Goal: Information Seeking & Learning: Learn about a topic

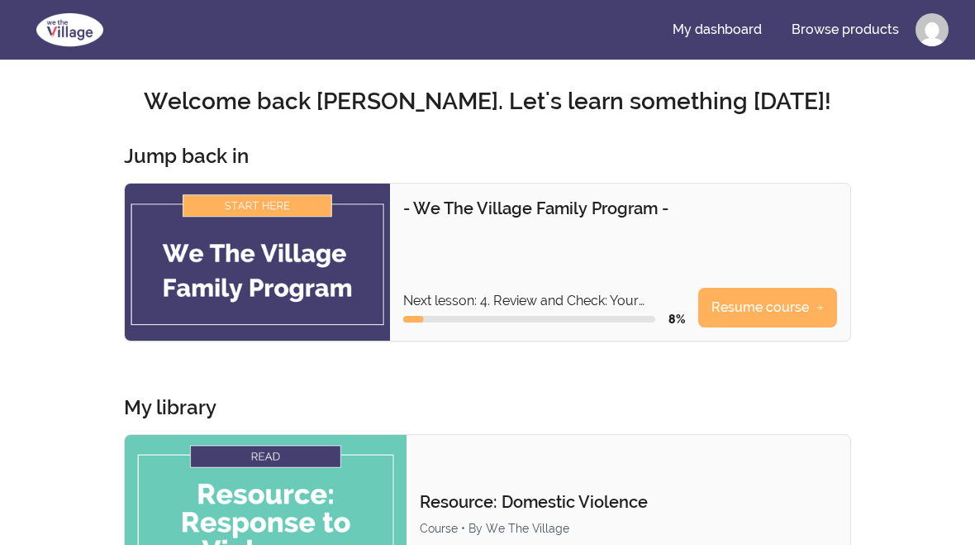
click at [266, 203] on img at bounding box center [257, 261] width 265 height 157
click at [788, 308] on link "Resume course" at bounding box center [767, 308] width 139 height 40
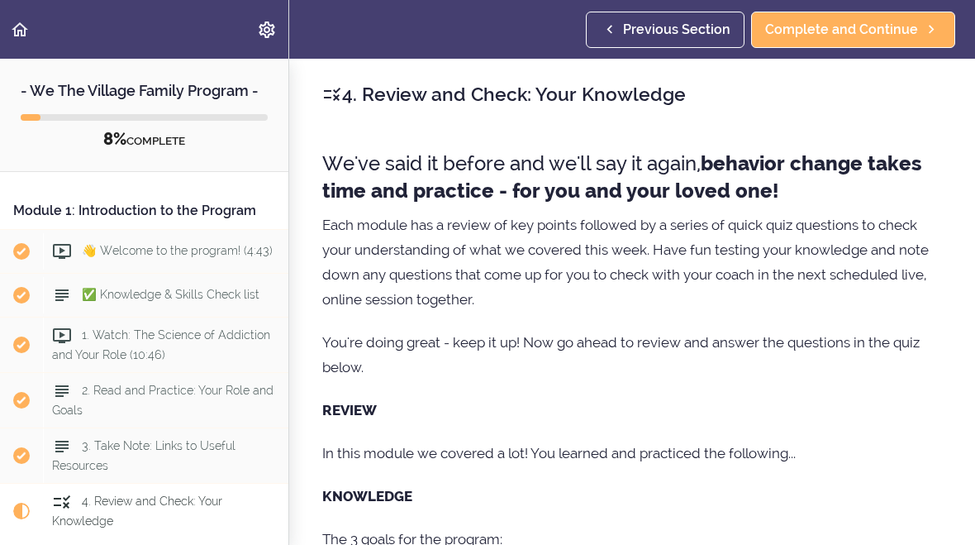
click at [183, 211] on div "Module 1: Introduction to the Program" at bounding box center [144, 211] width 288 height 37
click at [156, 248] on span "👋 Welcome to the program! (4:43)" at bounding box center [177, 250] width 191 height 13
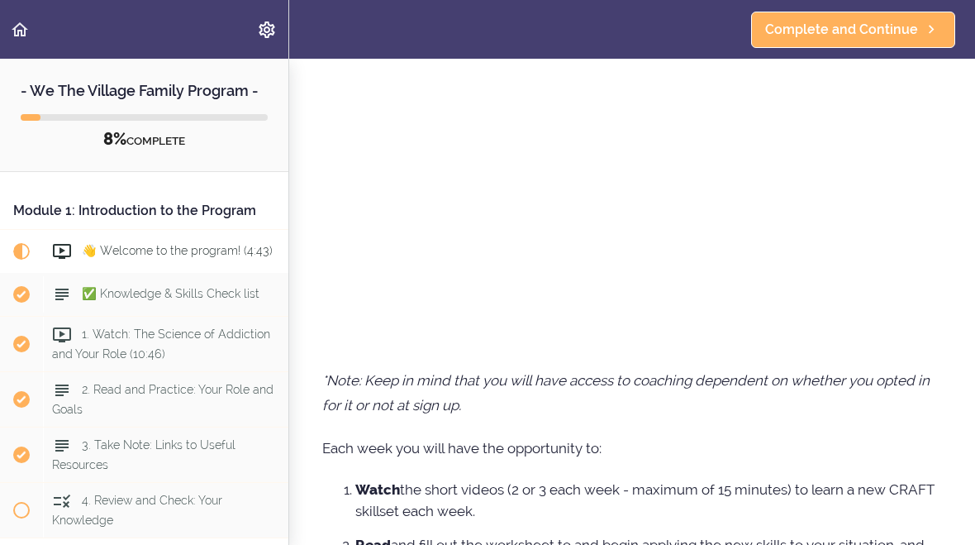
click at [174, 254] on span "👋 Welcome to the program! (4:43)" at bounding box center [177, 250] width 191 height 13
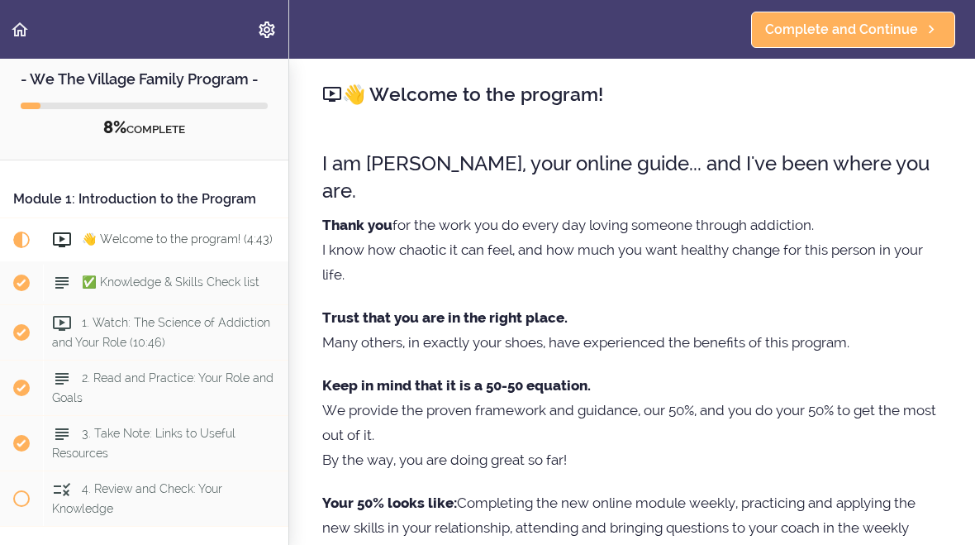
scroll to position [9, 0]
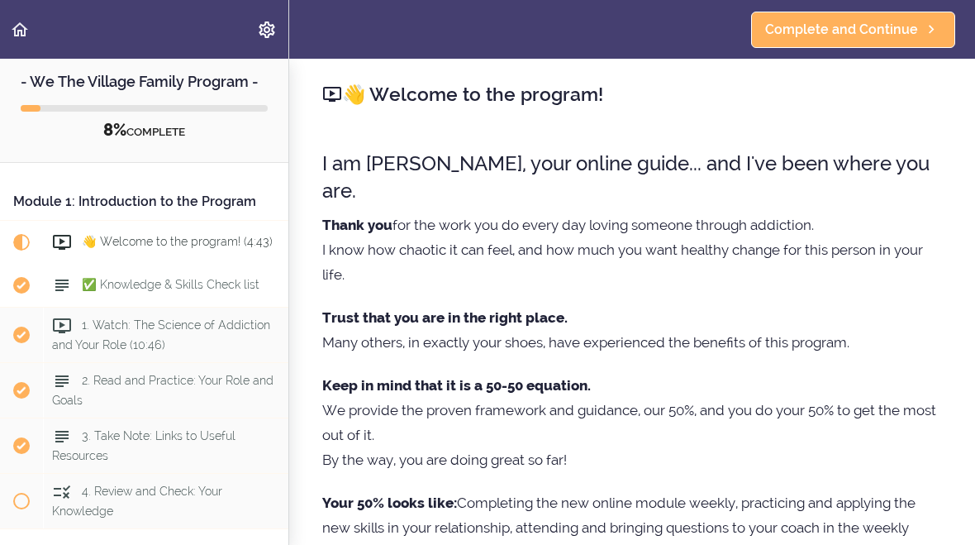
click at [64, 285] on use at bounding box center [61, 285] width 13 height 12
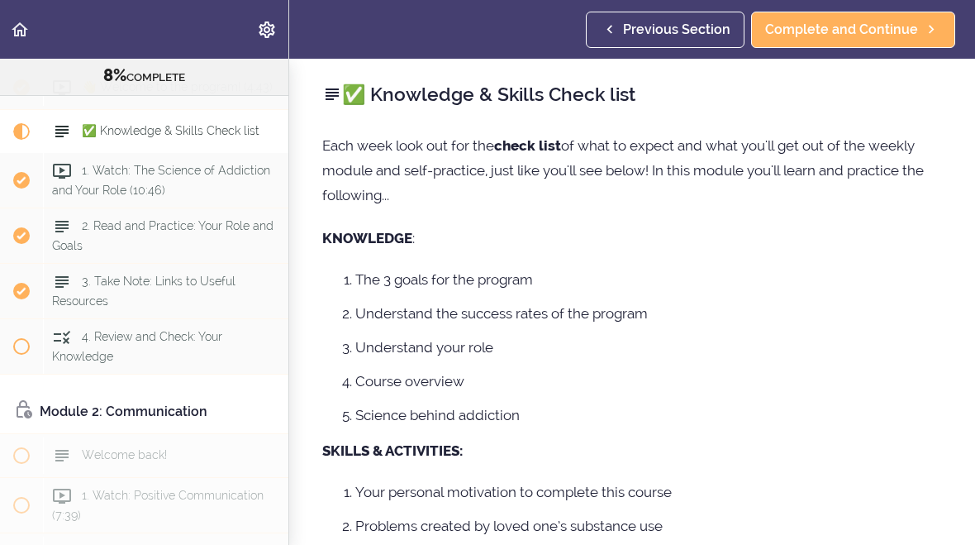
scroll to position [137, 0]
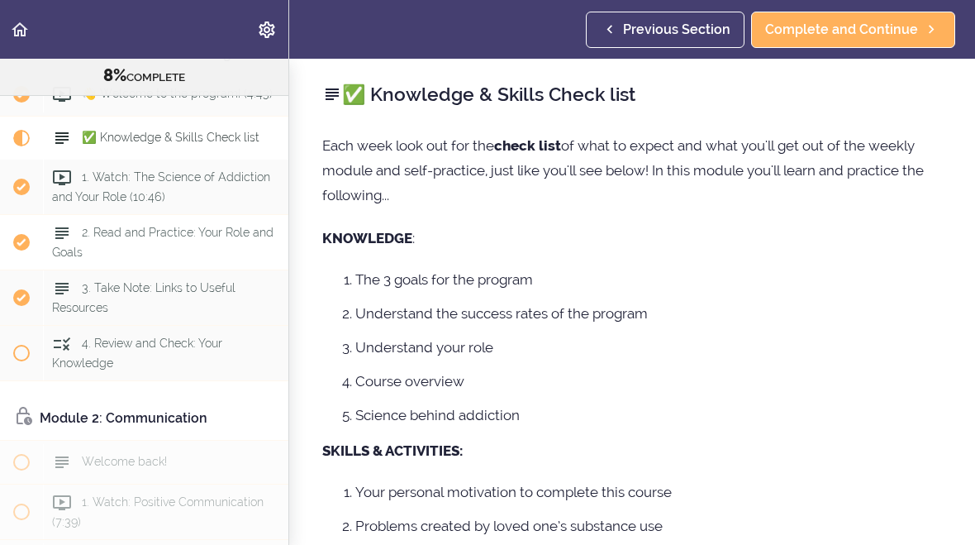
click at [205, 236] on span "2. Read and Practice: Your Role and Goals" at bounding box center [163, 242] width 222 height 32
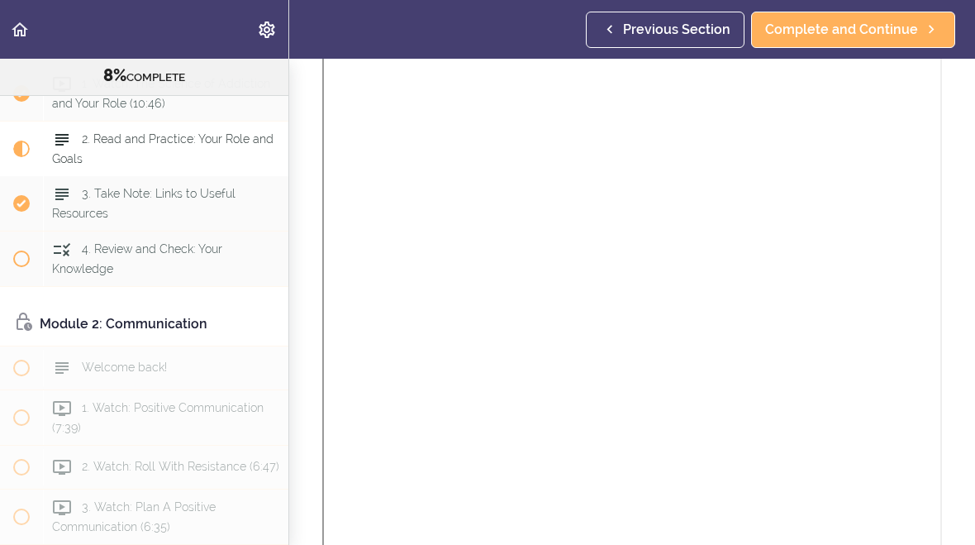
scroll to position [955, 0]
